Goal: Information Seeking & Learning: Find specific fact

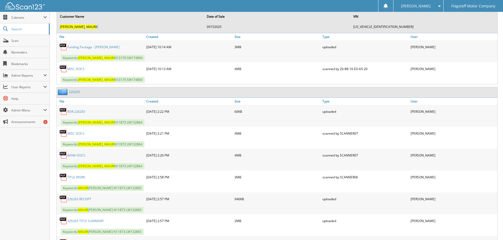
click at [76, 155] on link "BANK DOCS" at bounding box center [76, 155] width 18 height 4
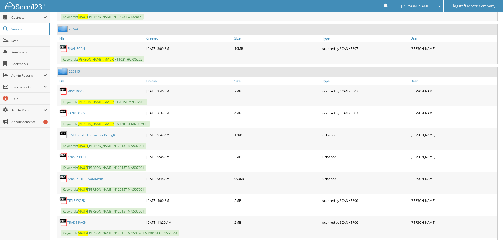
scroll to position [818, 0]
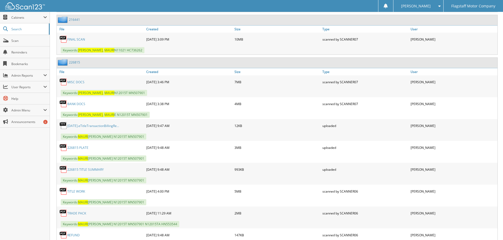
click at [78, 106] on link "BANK DOCS" at bounding box center [76, 104] width 18 height 4
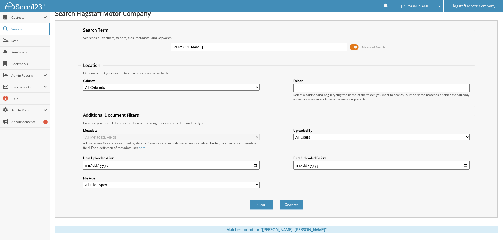
scroll to position [0, 0]
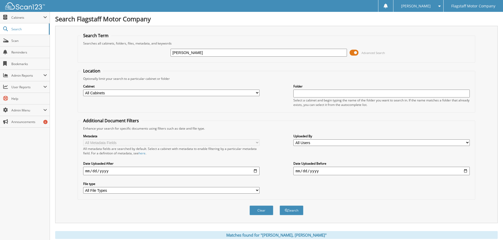
click at [206, 54] on input "[PERSON_NAME]" at bounding box center [258, 53] width 176 height 8
type input "x4702"
click at [279, 206] on button "Search" at bounding box center [291, 211] width 24 height 10
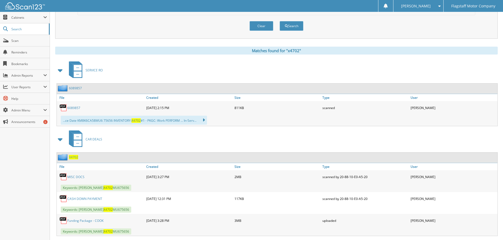
click at [61, 70] on span at bounding box center [60, 71] width 7 height 10
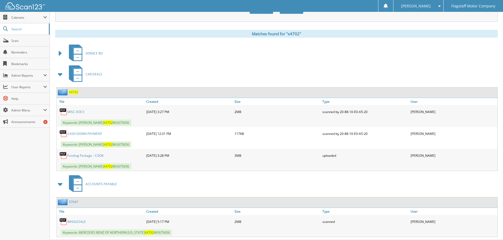
scroll to position [211, 0]
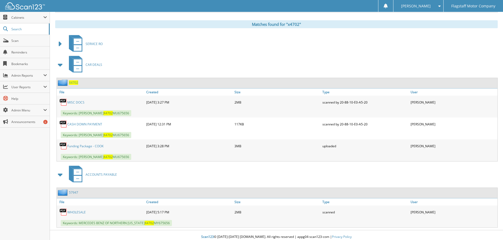
click at [74, 81] on span "X4702" at bounding box center [73, 82] width 9 height 4
